Goal: Task Accomplishment & Management: Manage account settings

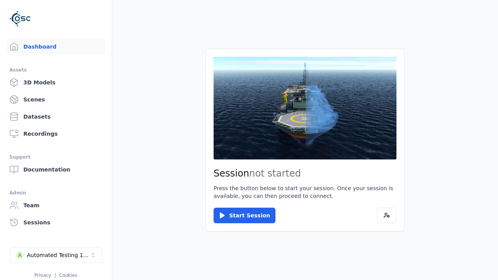
click at [56, 255] on div "Automated Testing 1 - Playwright" at bounding box center [58, 255] width 63 height 8
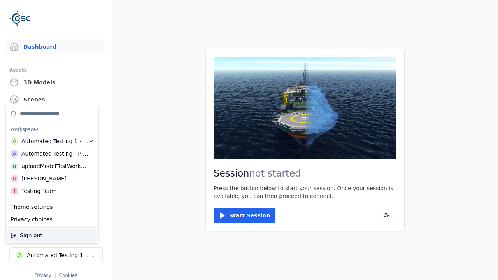
click at [53, 166] on div "uploadModelTestWorkspace" at bounding box center [54, 166] width 67 height 8
click at [249, 140] on html "Support Dashboard Assets 3D Models Scenes Datasets Recordings Support Documenta…" at bounding box center [249, 140] width 498 height 280
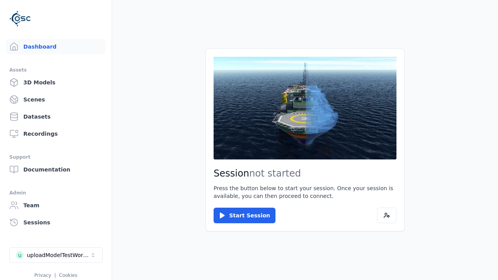
click at [56, 82] on link "3D Models" at bounding box center [55, 83] width 99 height 16
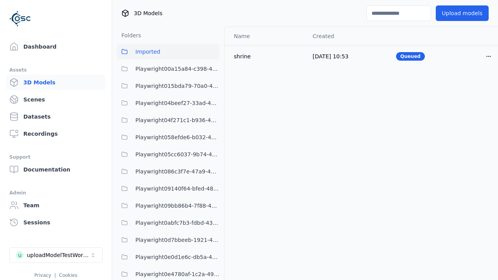
click at [489, 56] on html "Support Dashboard Assets 3D Models Scenes Datasets Recordings Support Documenta…" at bounding box center [249, 140] width 498 height 280
click at [472, 86] on div "Delete" at bounding box center [472, 86] width 46 height 12
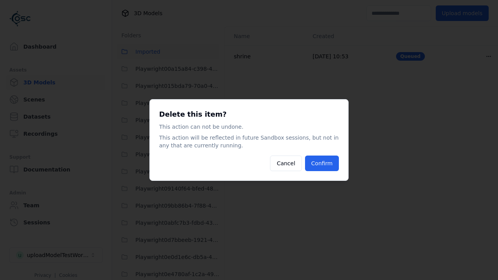
click at [322, 163] on button "Confirm" at bounding box center [322, 164] width 34 height 16
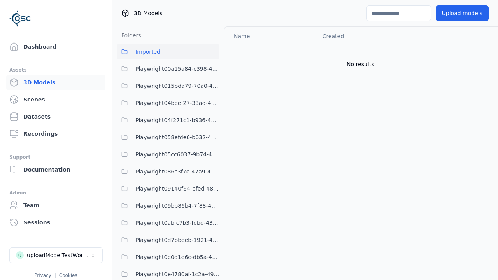
click at [462, 13] on button "Upload models" at bounding box center [462, 13] width 53 height 16
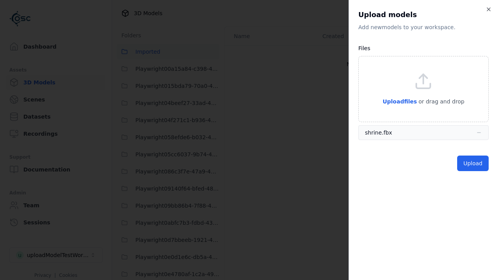
click at [473, 163] on button "Upload" at bounding box center [473, 164] width 32 height 16
